Goal: Information Seeking & Learning: Learn about a topic

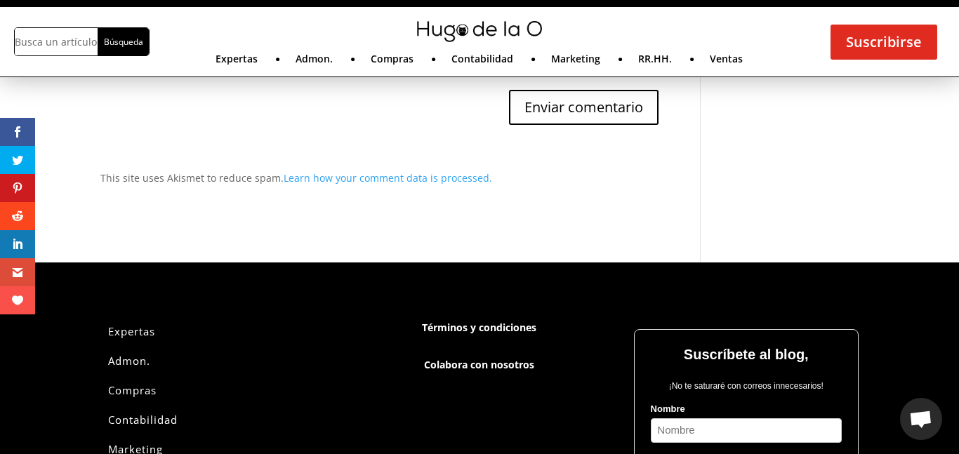
scroll to position [4127, 0]
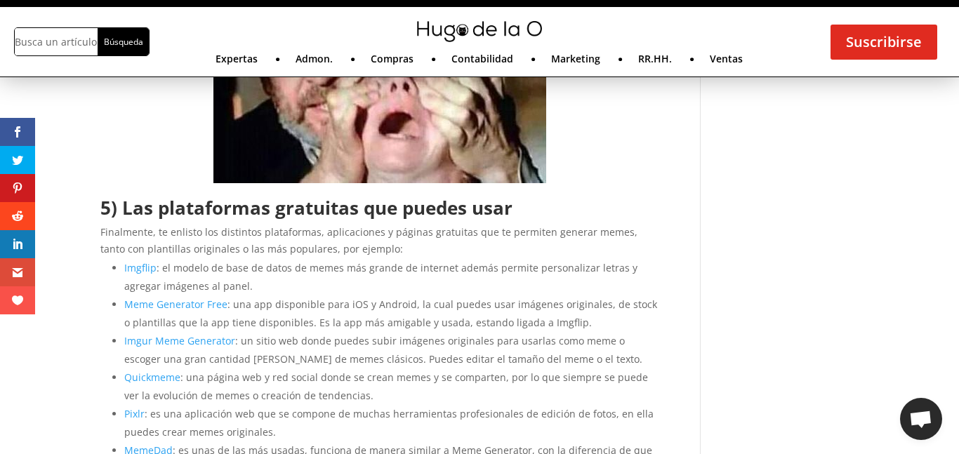
scroll to position [2520, 0]
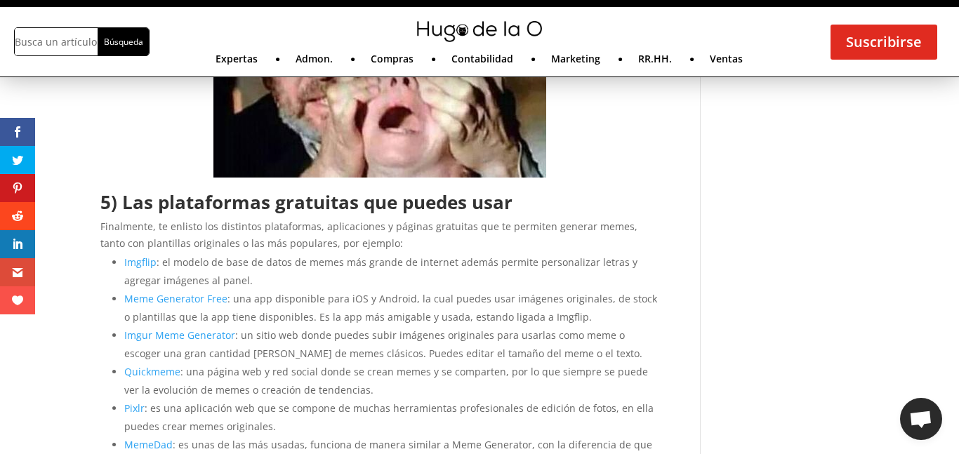
click at [214, 298] on link "Meme Generator Free" at bounding box center [175, 298] width 103 height 13
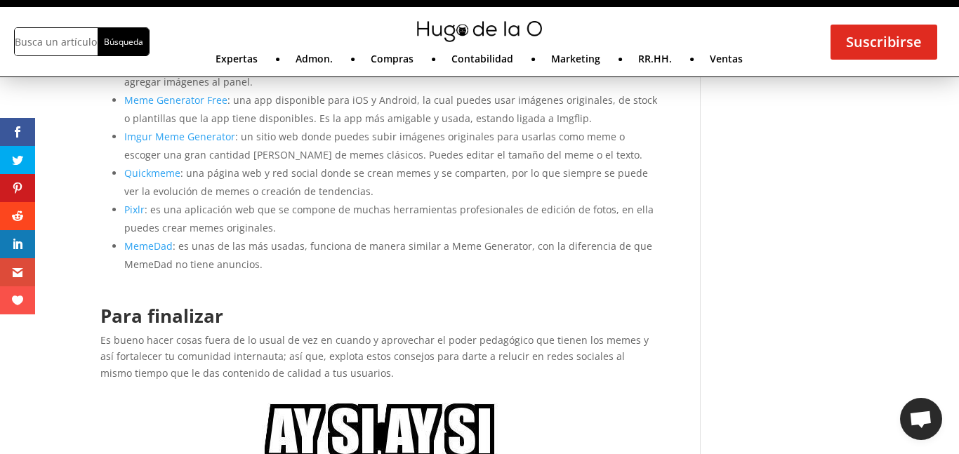
scroll to position [2326, 0]
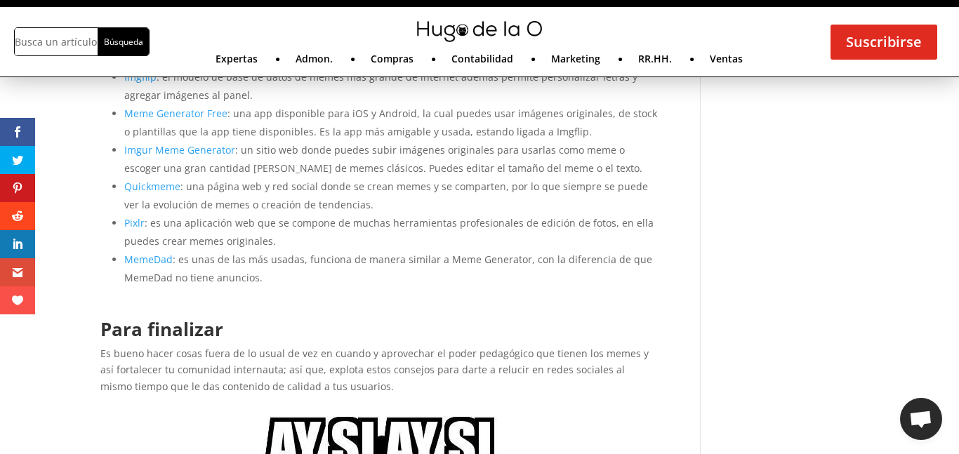
click at [165, 257] on link "MemeDad" at bounding box center [148, 259] width 48 height 13
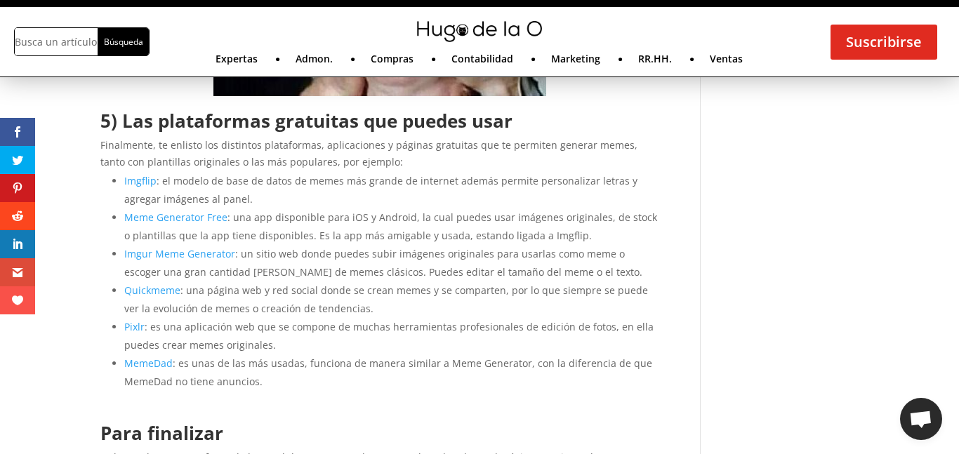
scroll to position [2216, 0]
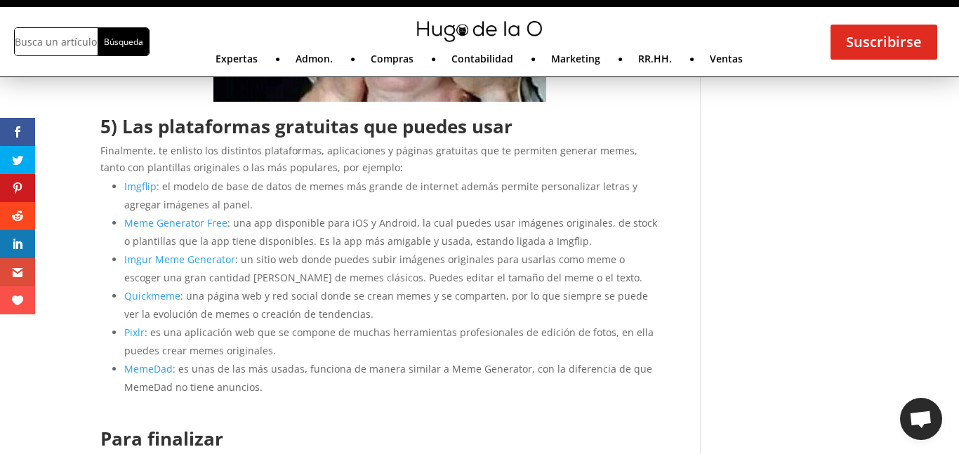
click at [145, 188] on link "Imgflip" at bounding box center [140, 186] width 32 height 13
